Goal: Find specific page/section: Find specific page/section

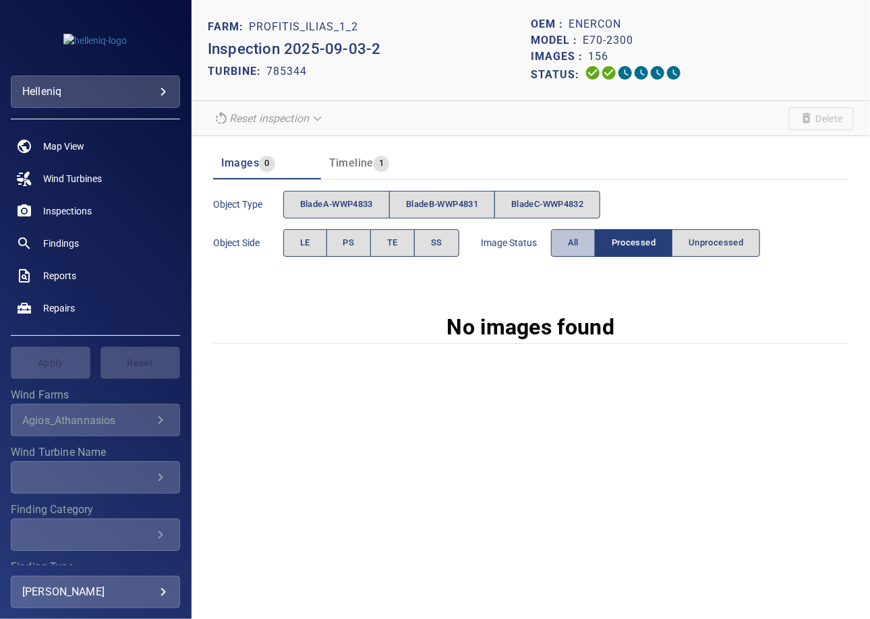
click at [571, 253] on button "All" at bounding box center [573, 243] width 45 height 28
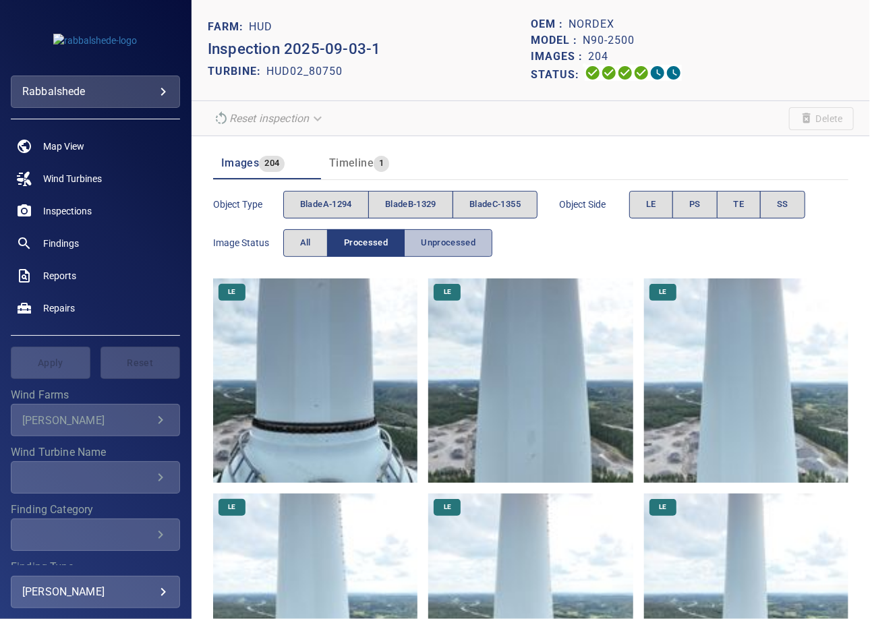
click at [458, 241] on span "Unprocessed" at bounding box center [448, 243] width 55 height 16
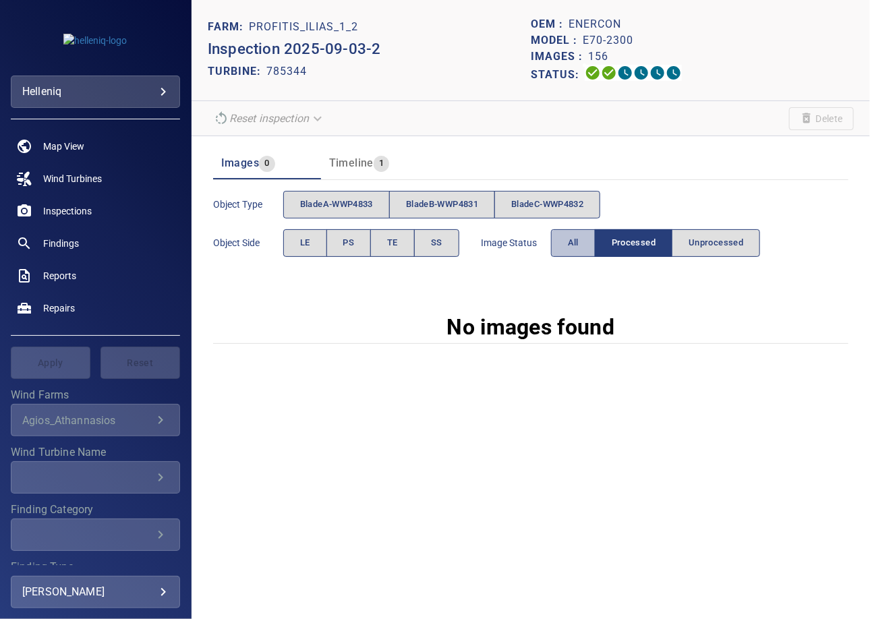
click at [565, 248] on button "All" at bounding box center [573, 243] width 45 height 28
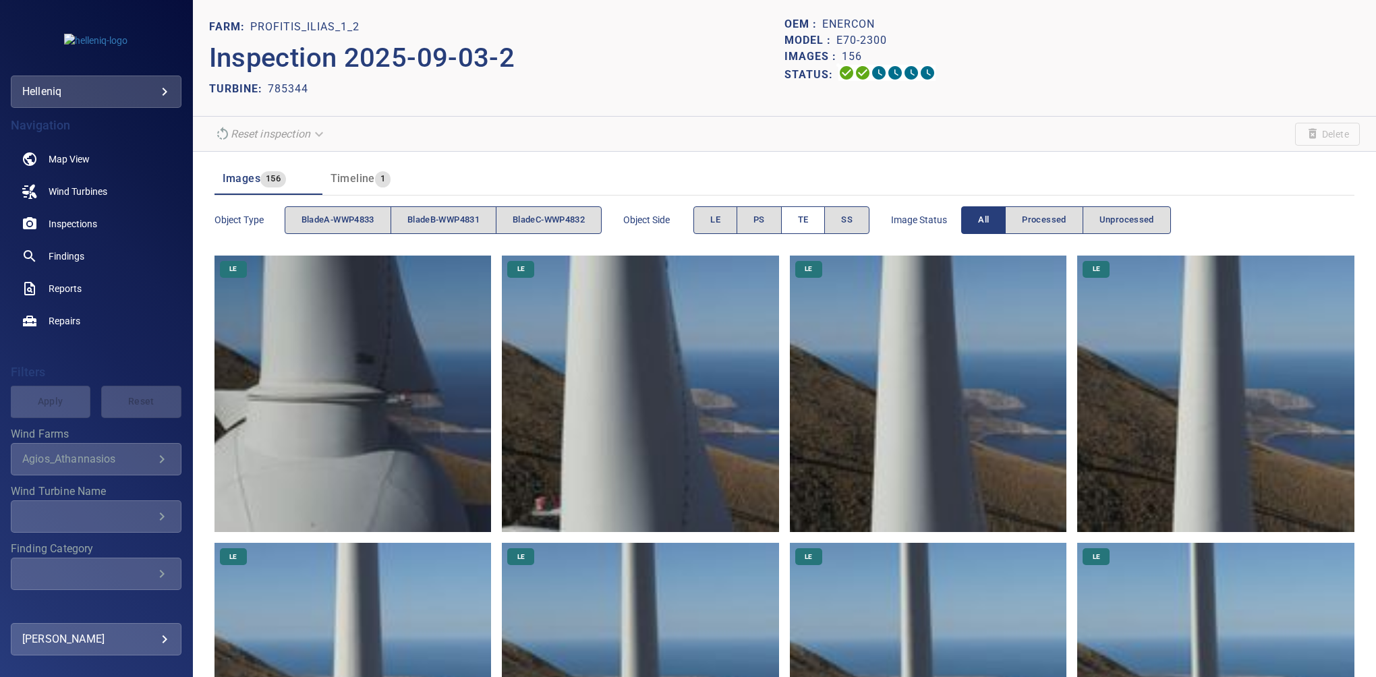
click at [804, 211] on button "TE" at bounding box center [803, 220] width 45 height 28
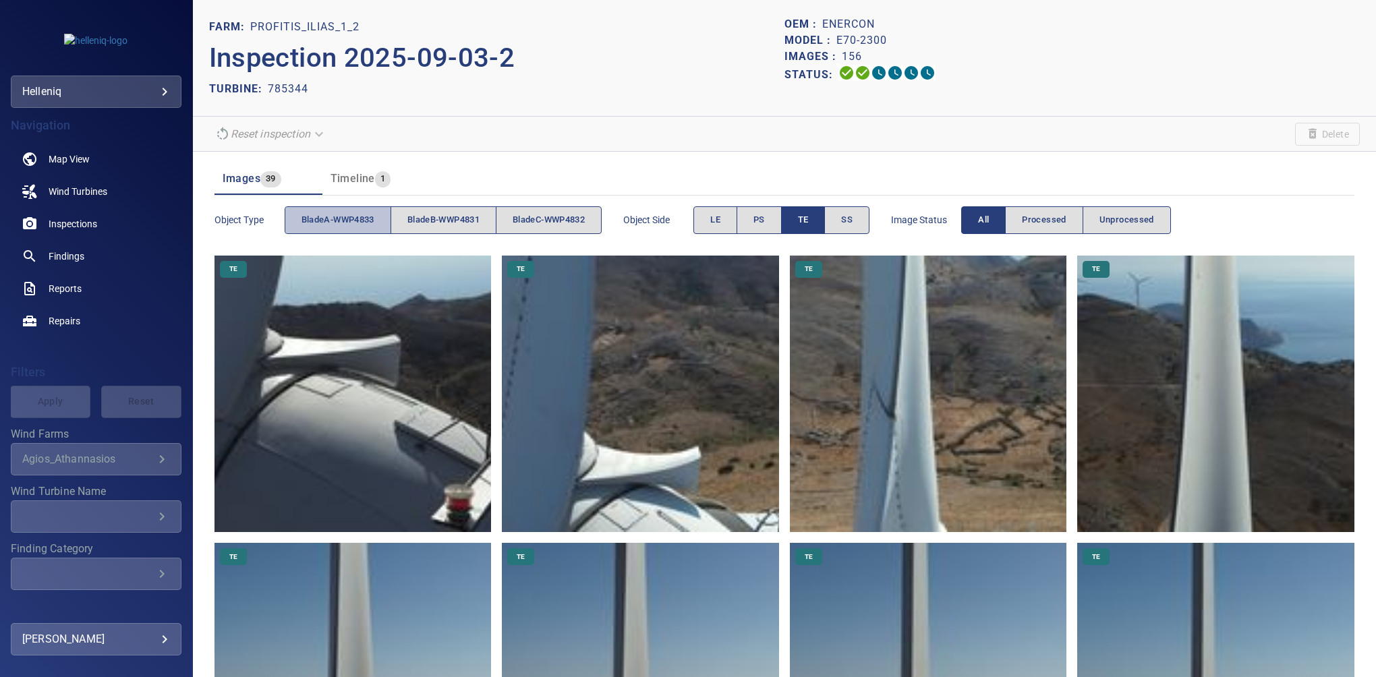
click at [362, 227] on span "bladeA-WWP4833" at bounding box center [338, 221] width 73 height 16
click at [460, 224] on span "bladeB-WWP4831" at bounding box center [444, 221] width 72 height 16
click at [333, 222] on span "bladeA-WWP4833" at bounding box center [338, 221] width 73 height 16
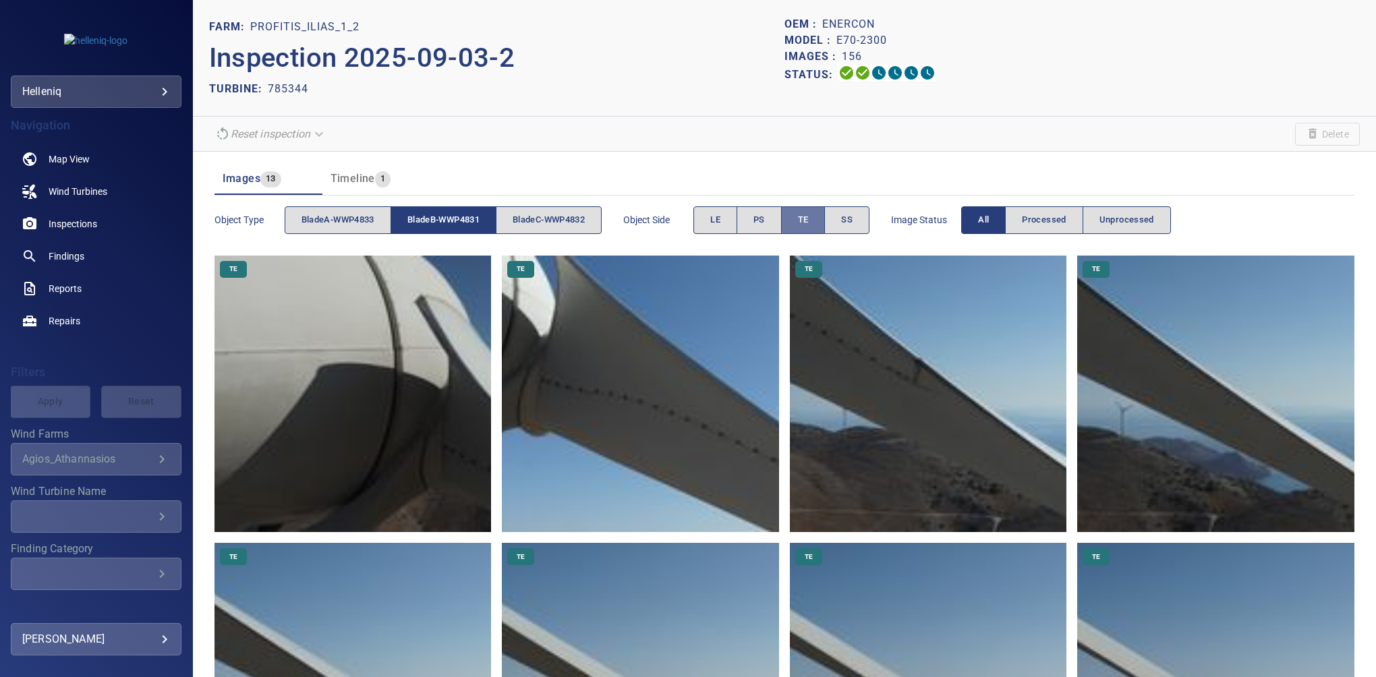
click at [800, 219] on button "TE" at bounding box center [803, 220] width 45 height 28
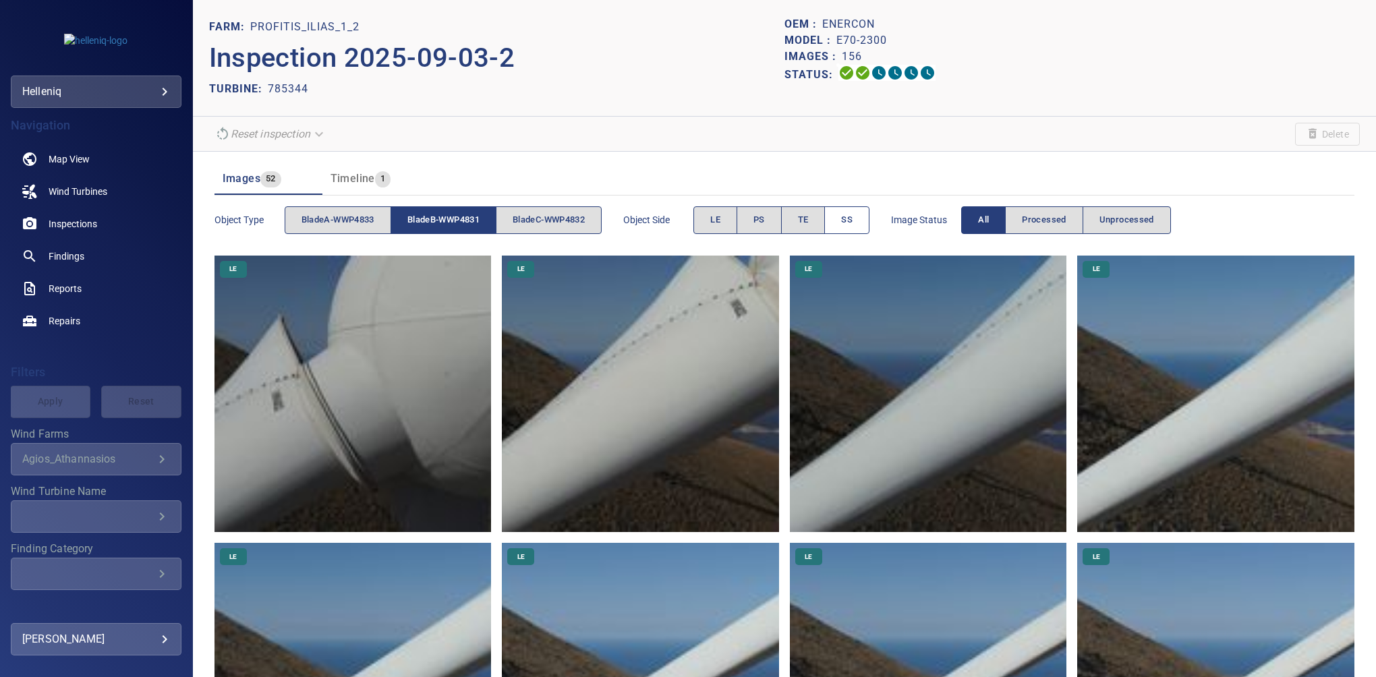
click at [847, 221] on button "SS" at bounding box center [847, 220] width 45 height 28
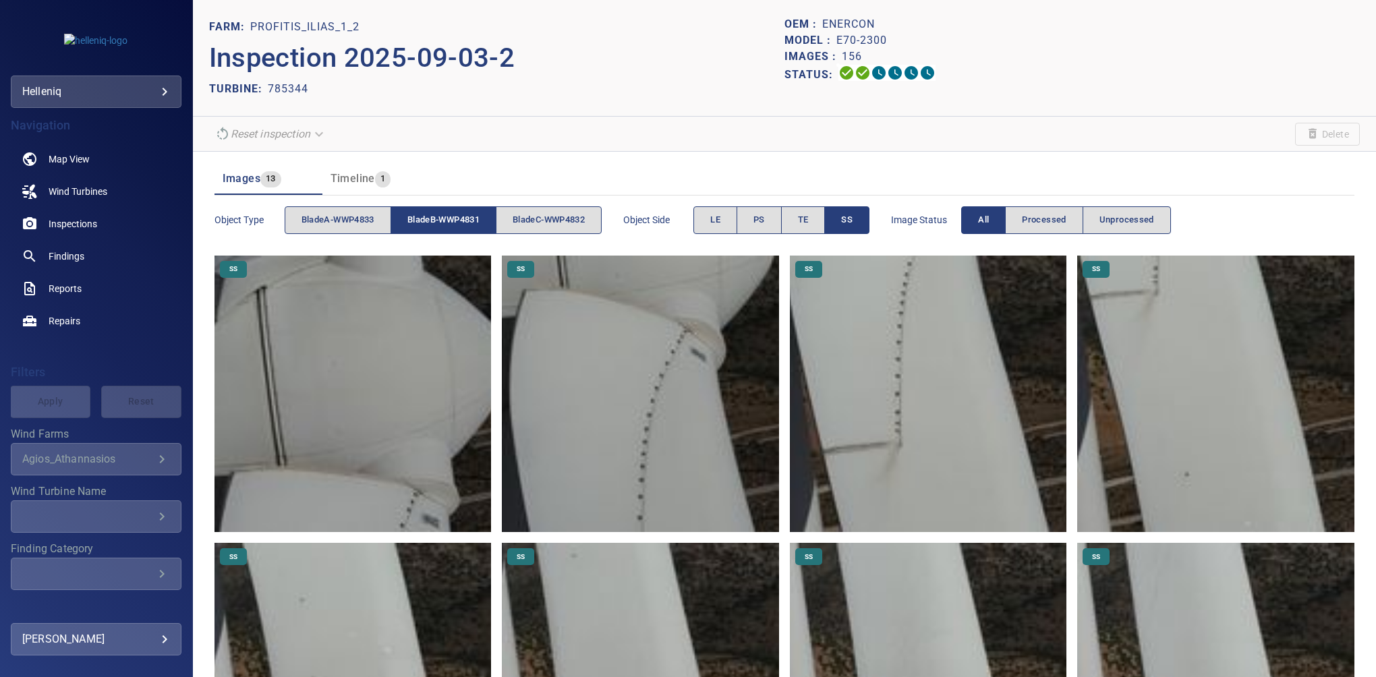
click at [851, 222] on span "SS" at bounding box center [846, 221] width 11 height 16
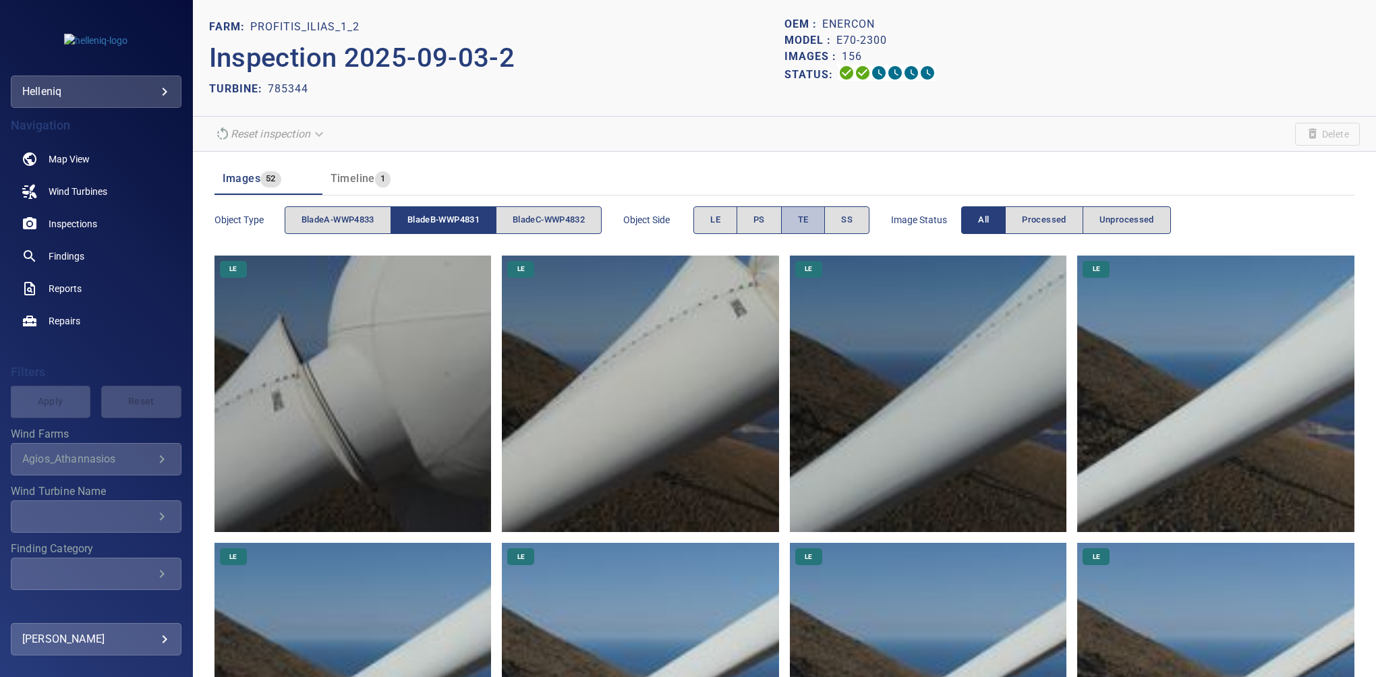
click at [809, 223] on span "TE" at bounding box center [803, 221] width 11 height 16
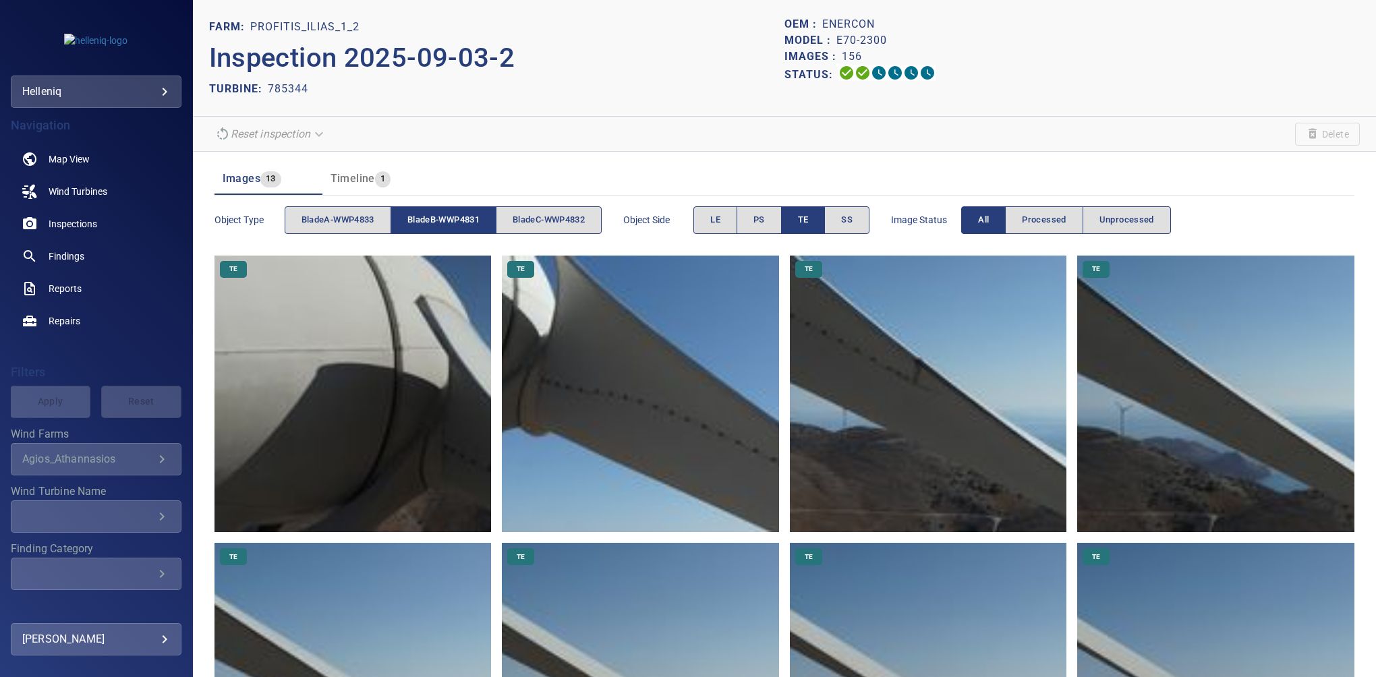
click at [453, 215] on span "bladeB-WWP4831" at bounding box center [444, 221] width 72 height 16
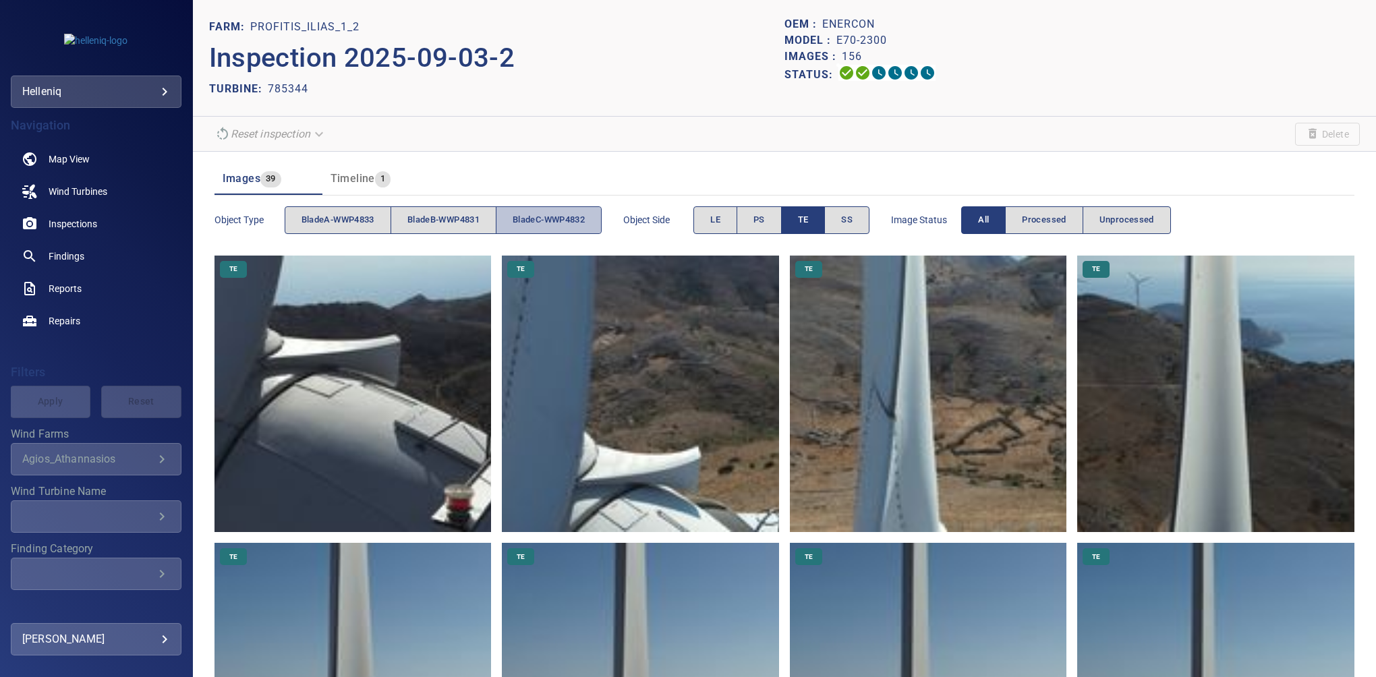
click at [564, 215] on span "bladeC-WWP4832" at bounding box center [549, 221] width 72 height 16
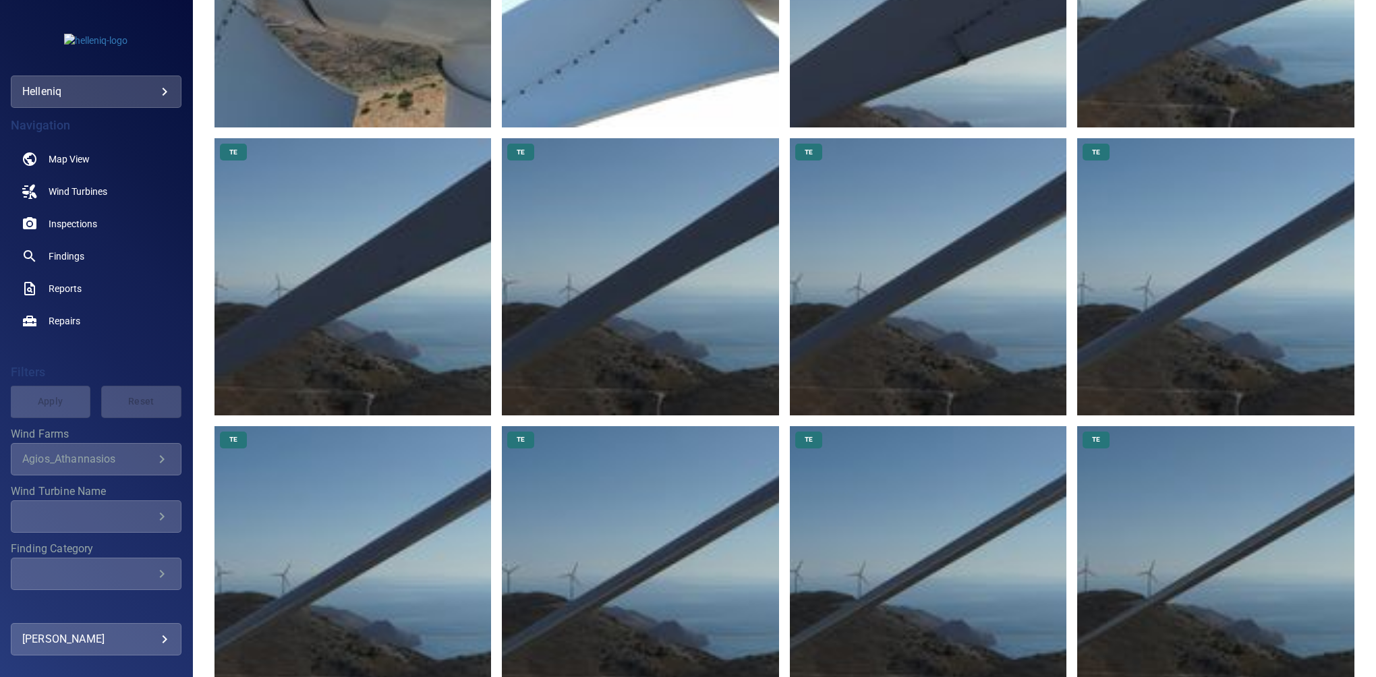
scroll to position [564, 0]
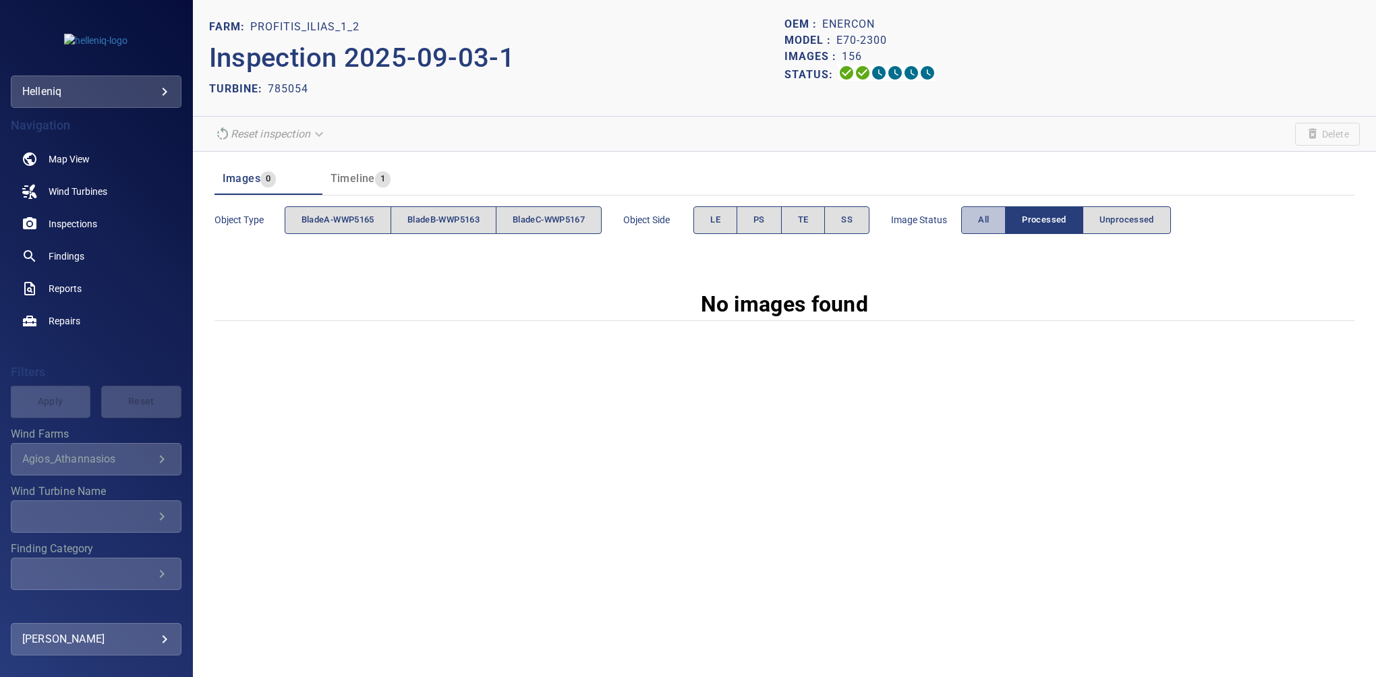
click at [974, 215] on button "All" at bounding box center [983, 220] width 45 height 28
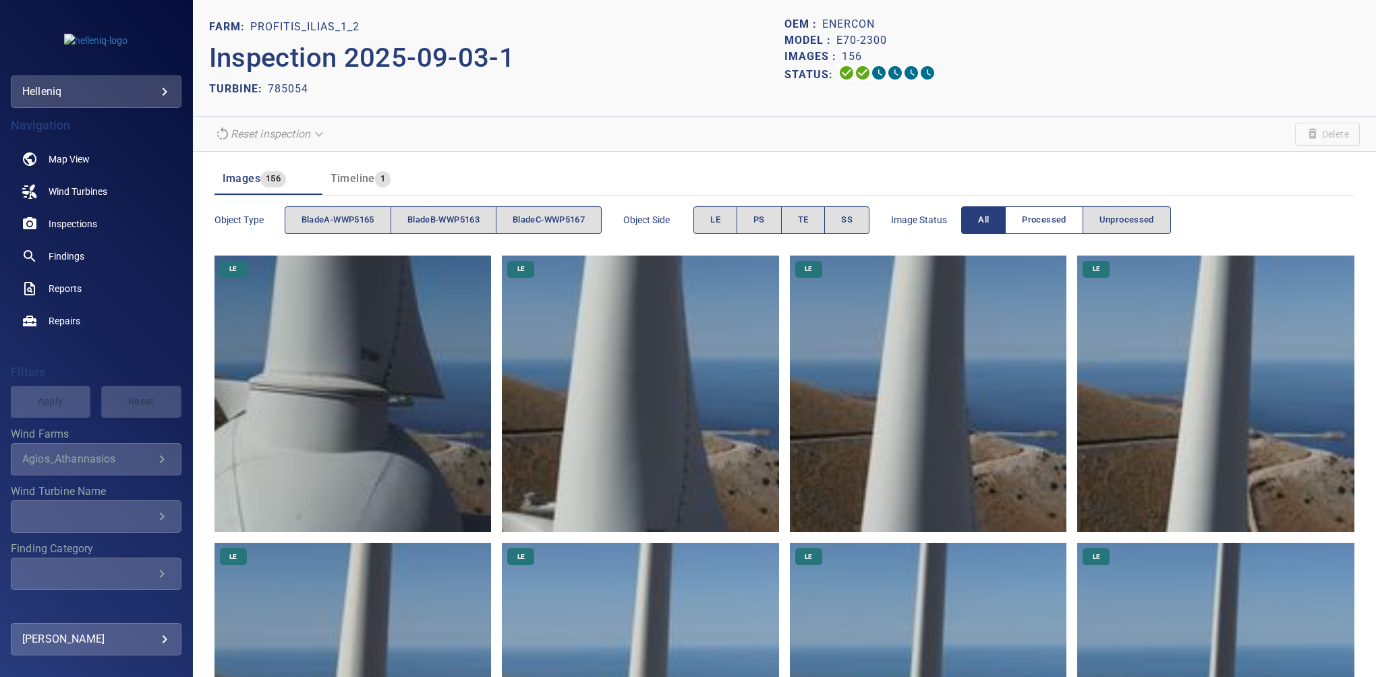
click at [1032, 215] on span "Processed" at bounding box center [1044, 221] width 44 height 16
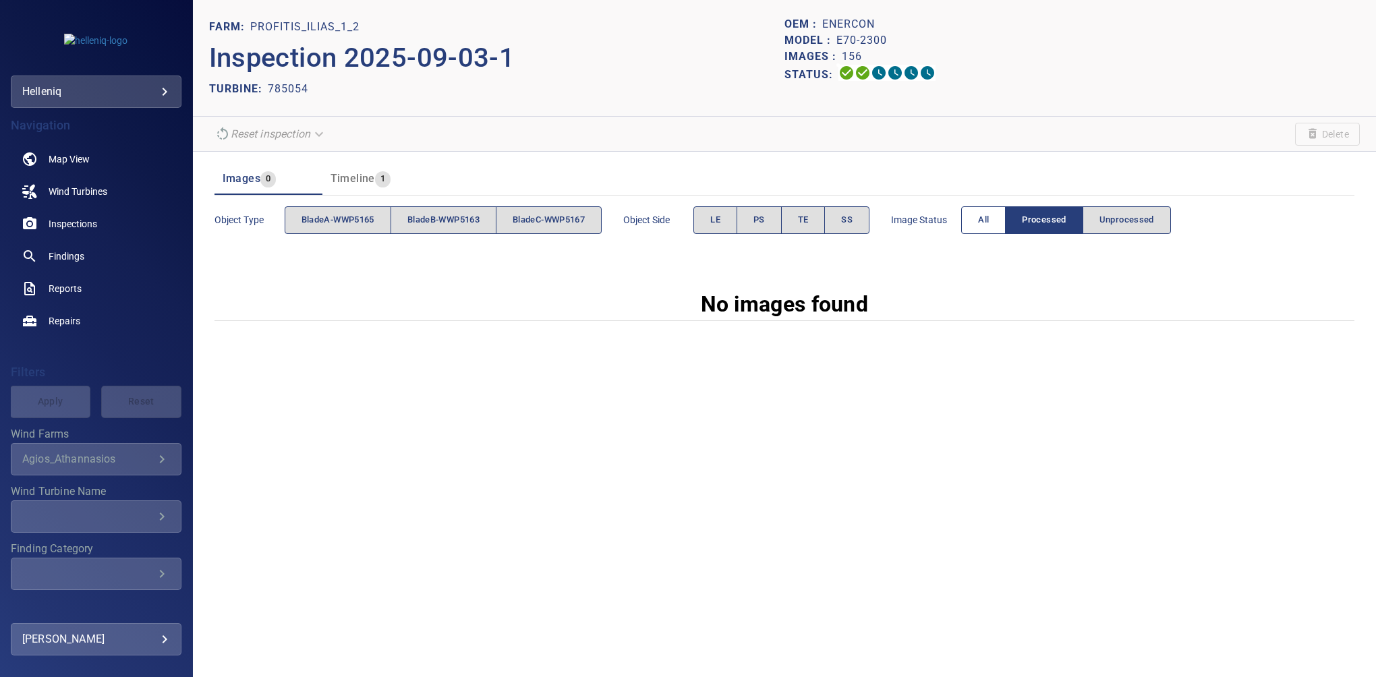
click at [971, 211] on button "All" at bounding box center [983, 220] width 45 height 28
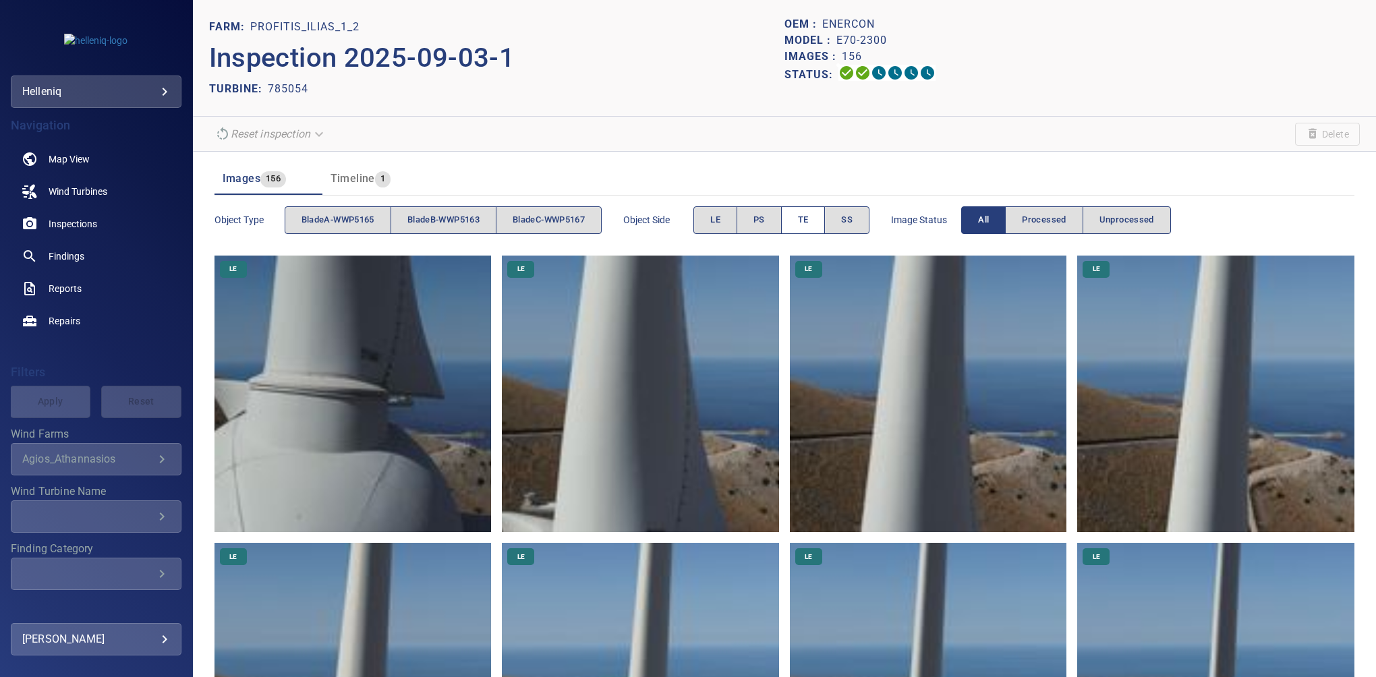
click at [809, 213] on span "TE" at bounding box center [803, 221] width 11 height 16
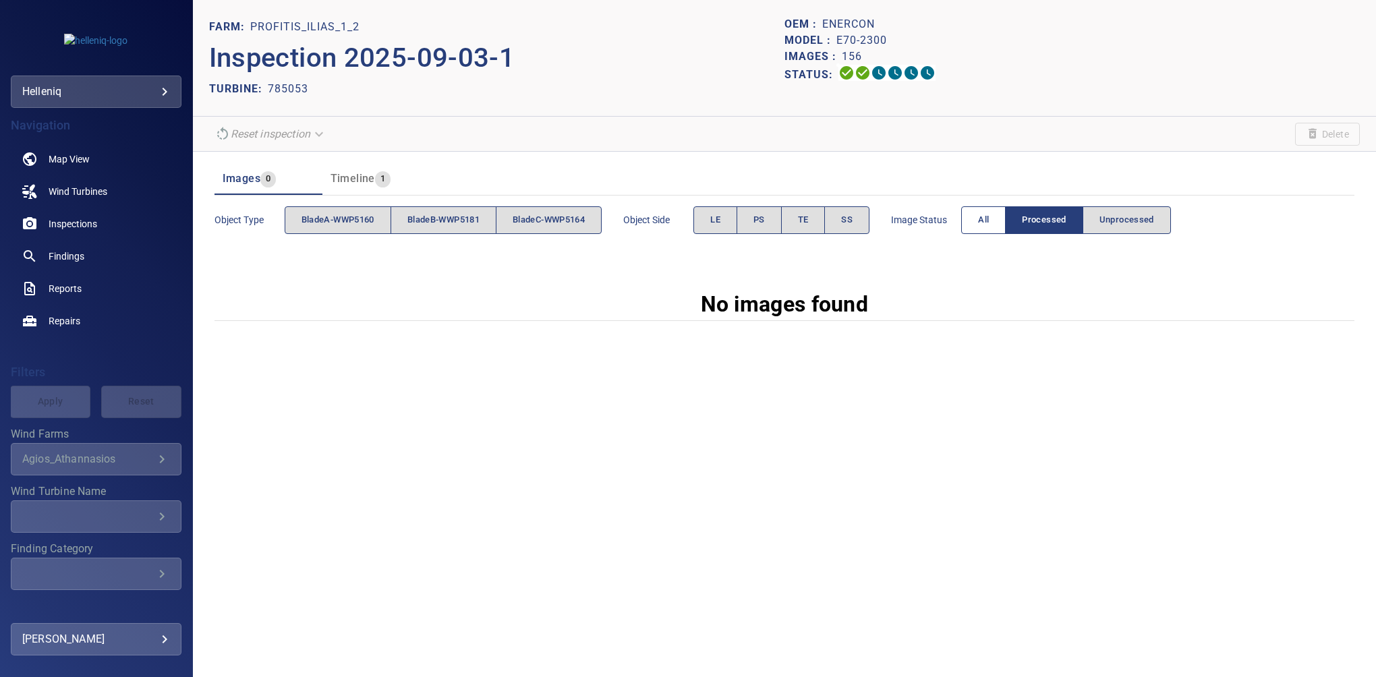
click at [973, 229] on button "All" at bounding box center [983, 220] width 45 height 28
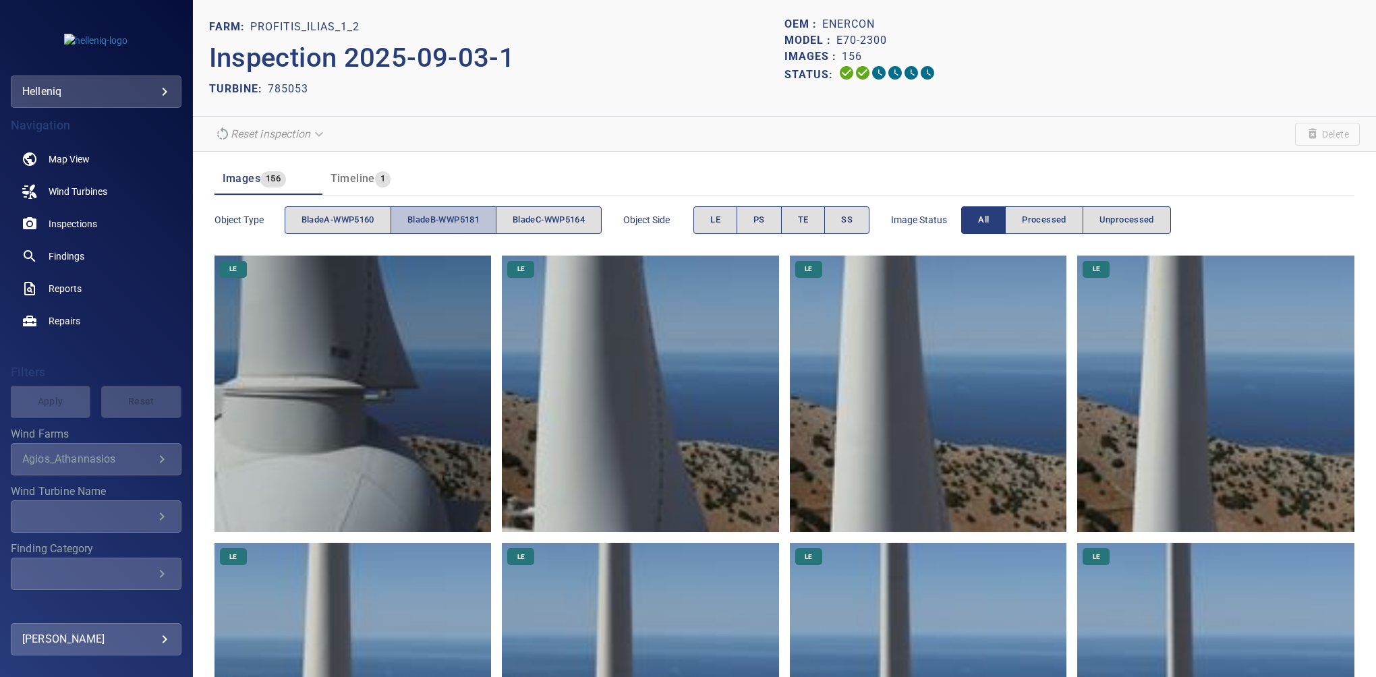
click at [448, 215] on span "bladeB-WWP5181" at bounding box center [444, 221] width 72 height 16
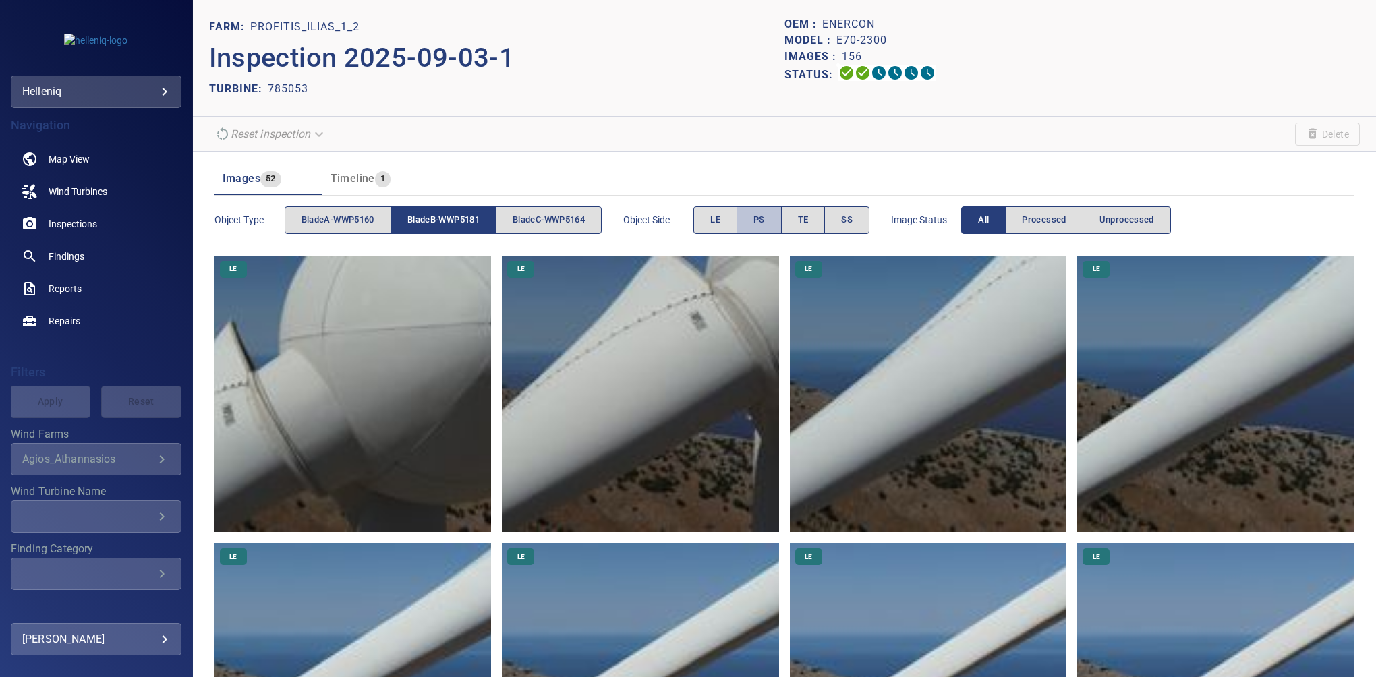
click at [754, 219] on button "PS" at bounding box center [759, 220] width 45 height 28
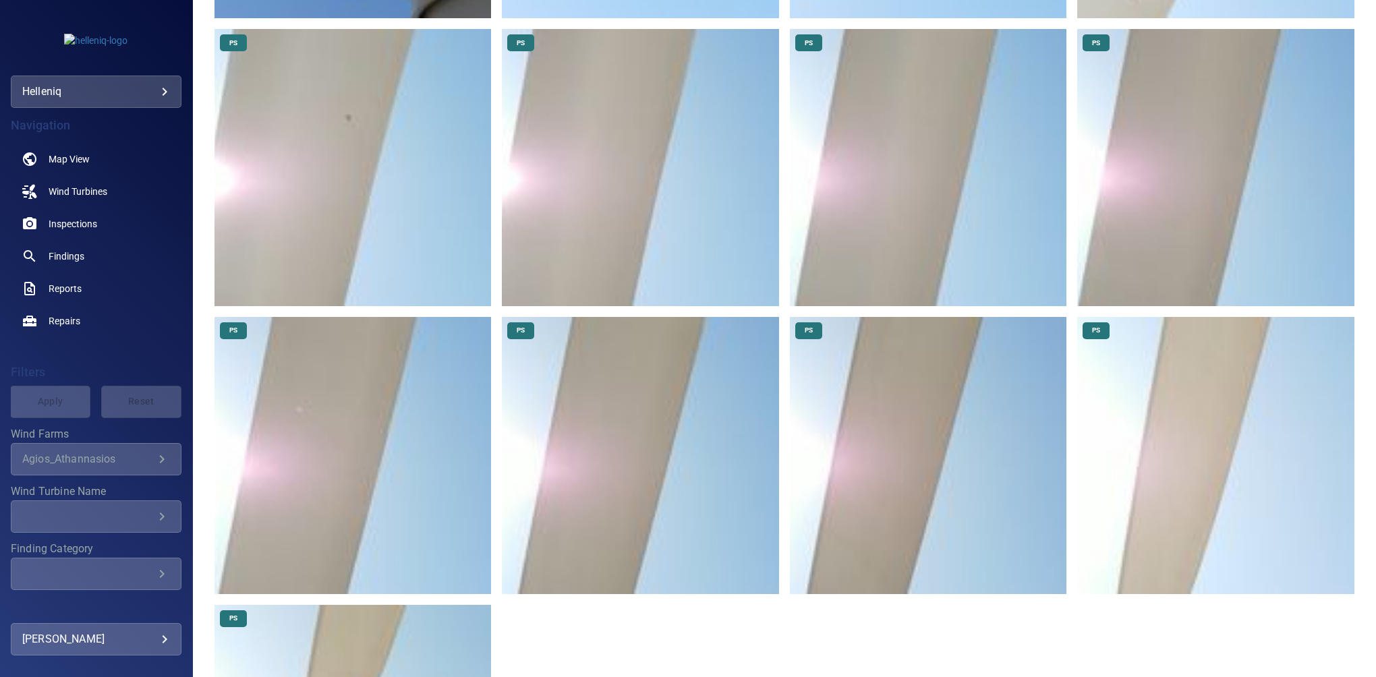
scroll to position [628, 0]
